Goal: Information Seeking & Learning: Learn about a topic

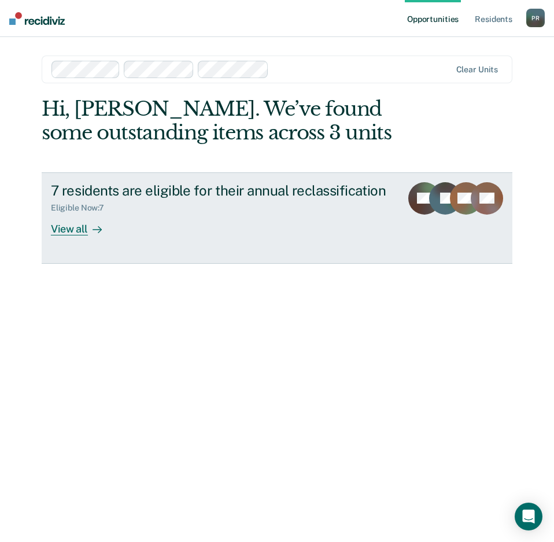
click at [82, 227] on div "View all" at bounding box center [83, 224] width 65 height 23
